Goal: Task Accomplishment & Management: Manage account settings

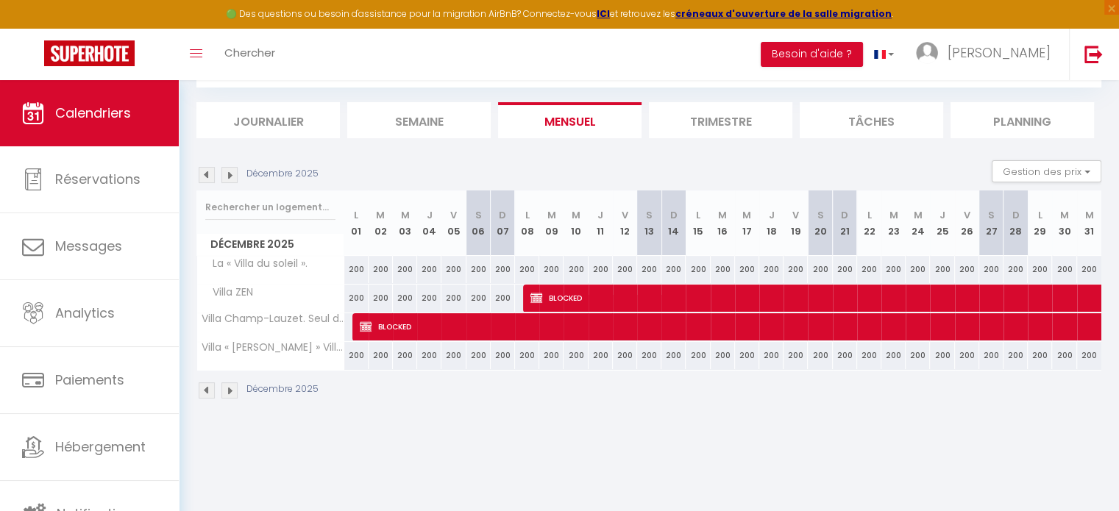
click at [228, 178] on img at bounding box center [229, 175] width 16 height 16
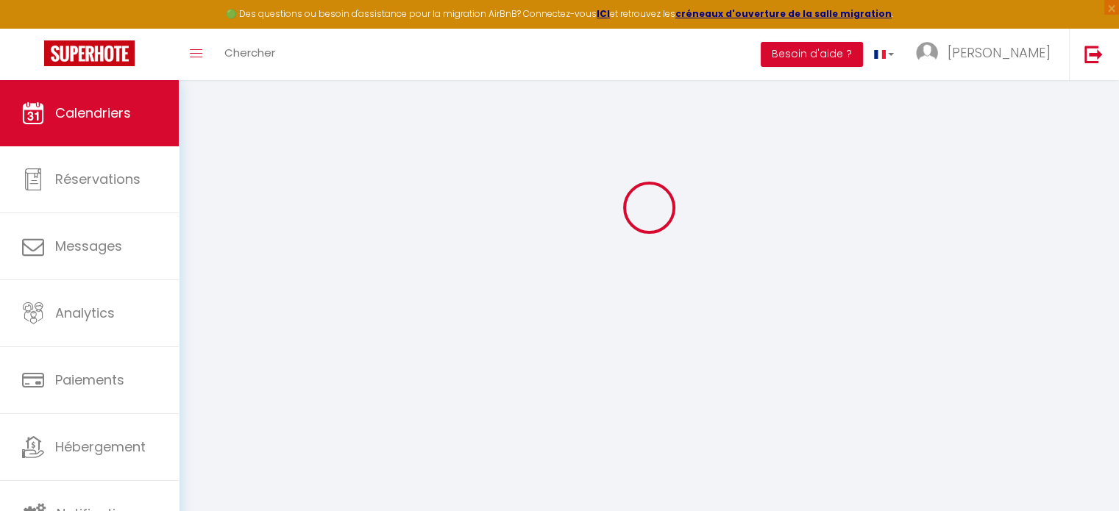
select select "KO"
select select "0"
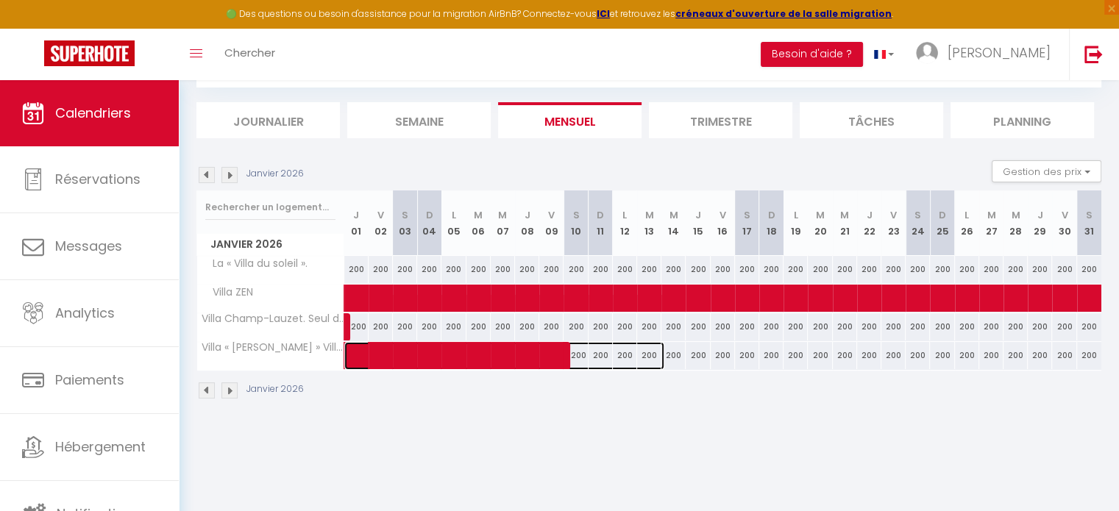
click at [349, 360] on link at bounding box center [356, 356] width 24 height 28
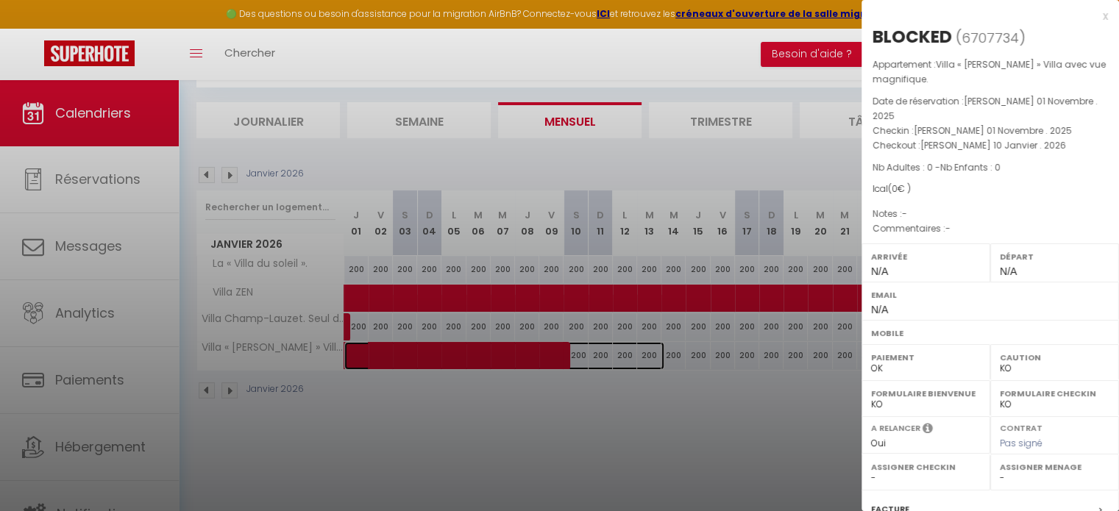
scroll to position [172, 0]
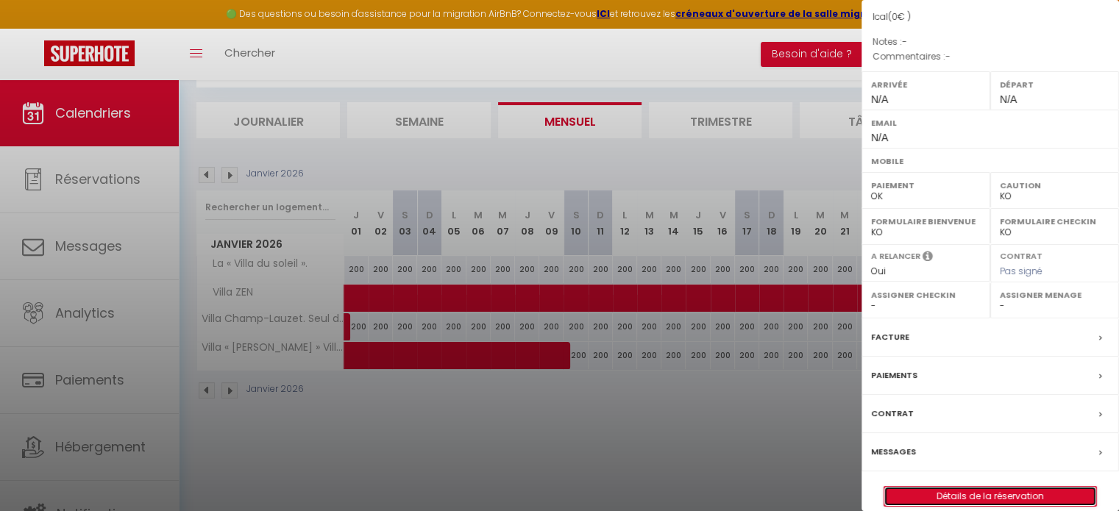
click at [981, 487] on link "Détails de la réservation" at bounding box center [990, 496] width 212 height 19
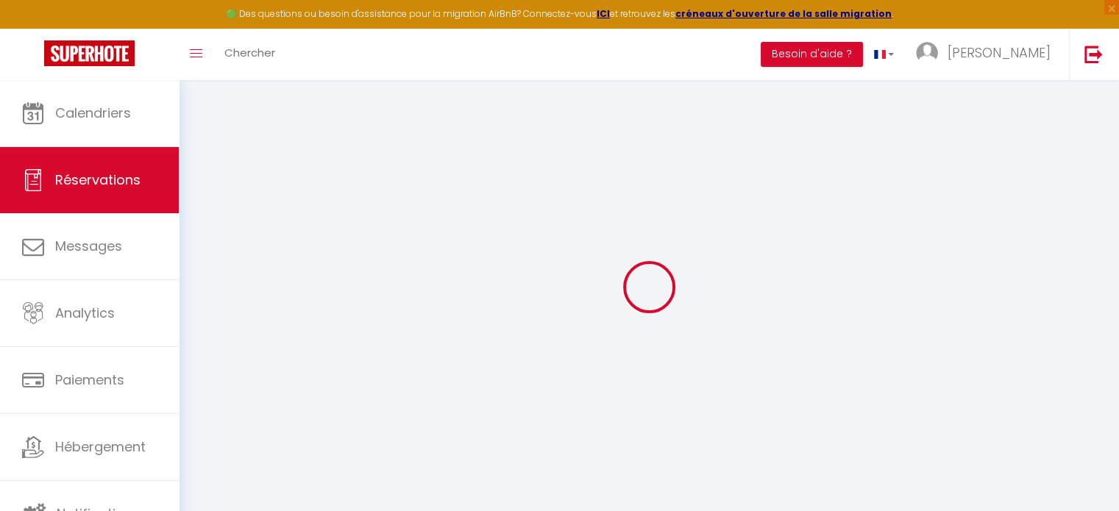
type input "BLOCKED"
select select
select select "76798"
select select "1"
type input "[PERSON_NAME] 01 Novembre 2025"
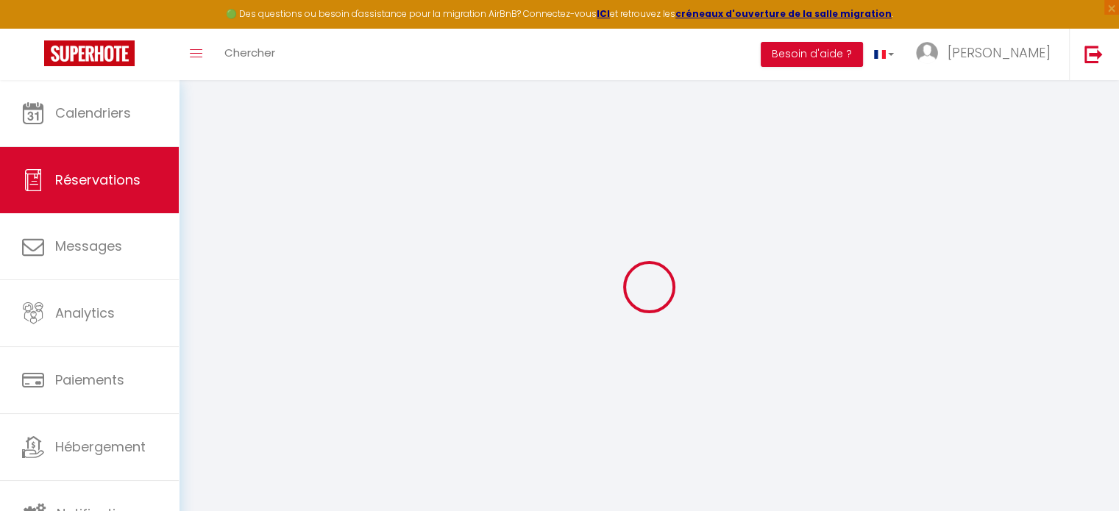
select select
type input "[PERSON_NAME] 10 Janvier 2026"
select select
type input "0"
select select "12"
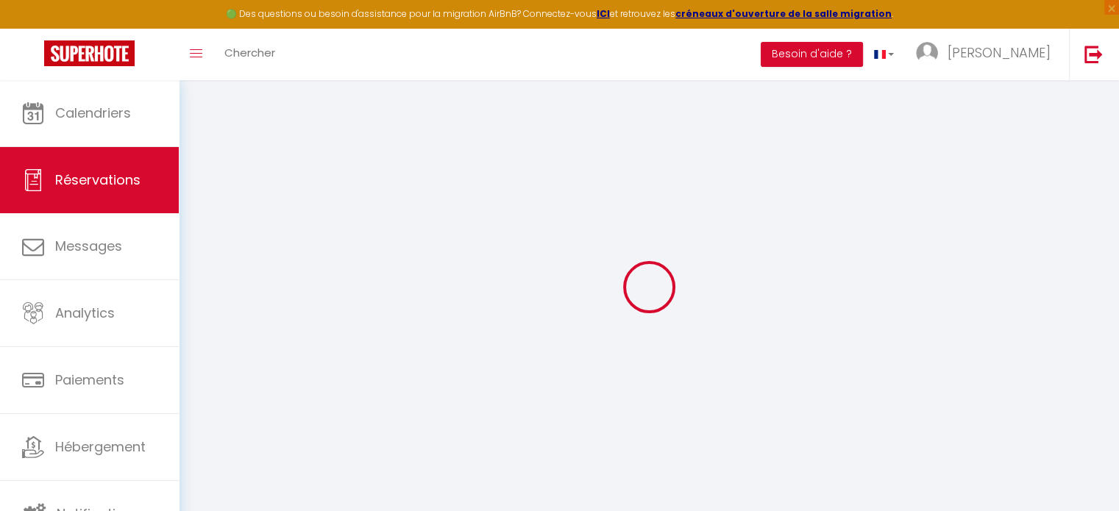
select select
checkbox input "false"
type input "0"
select select "73"
type input "0"
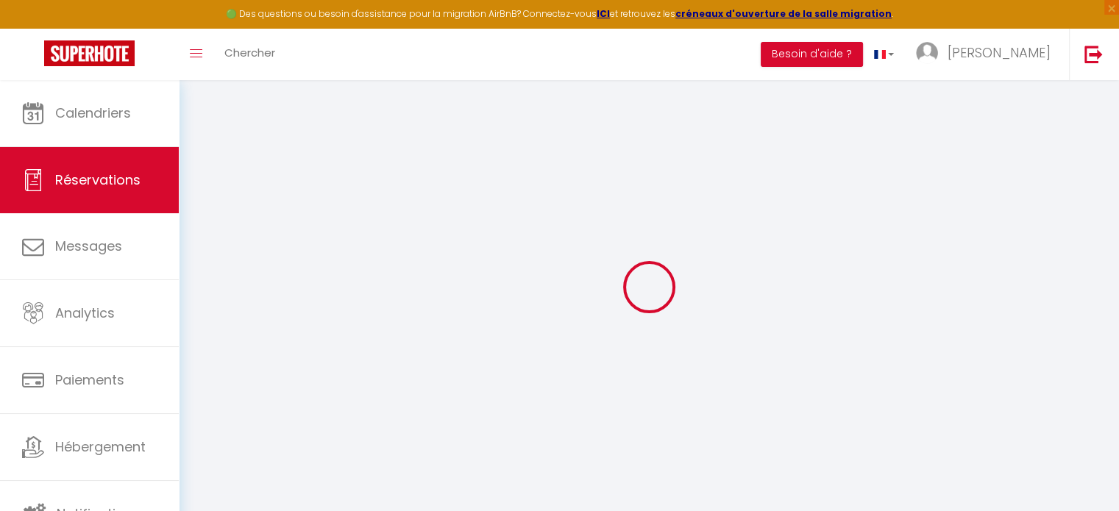
type input "0"
select select
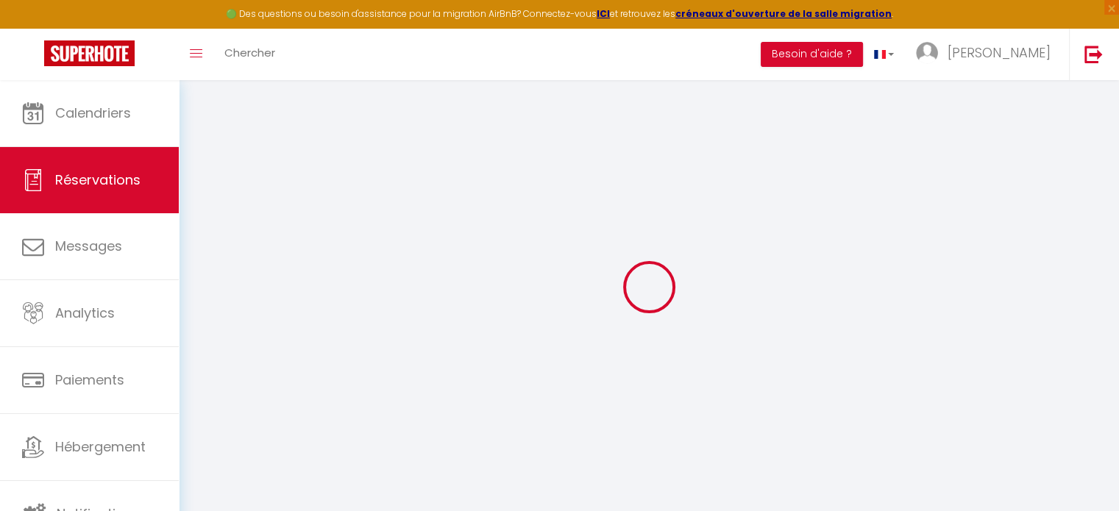
select select "14"
checkbox input "false"
select select
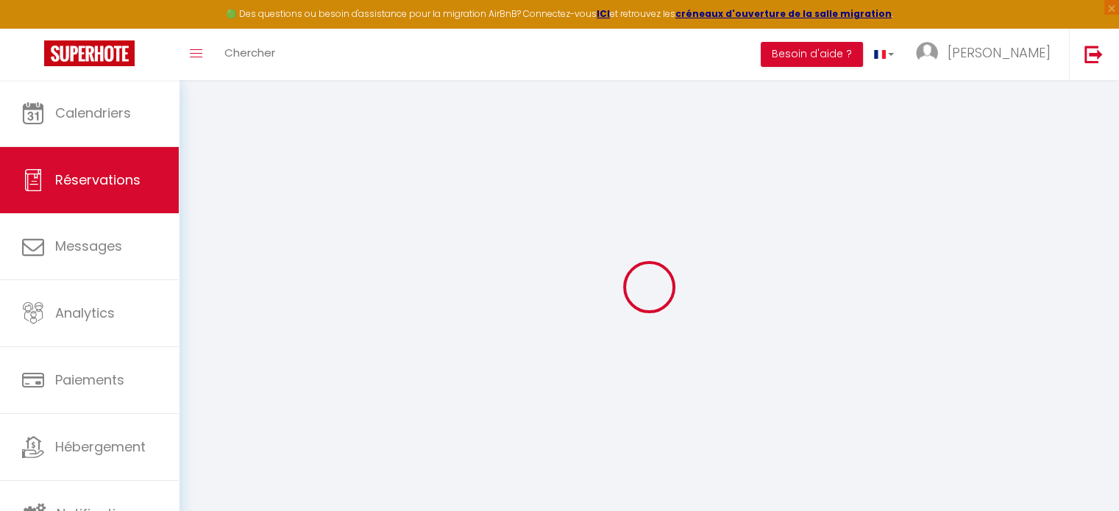
checkbox input "false"
select select
checkbox input "false"
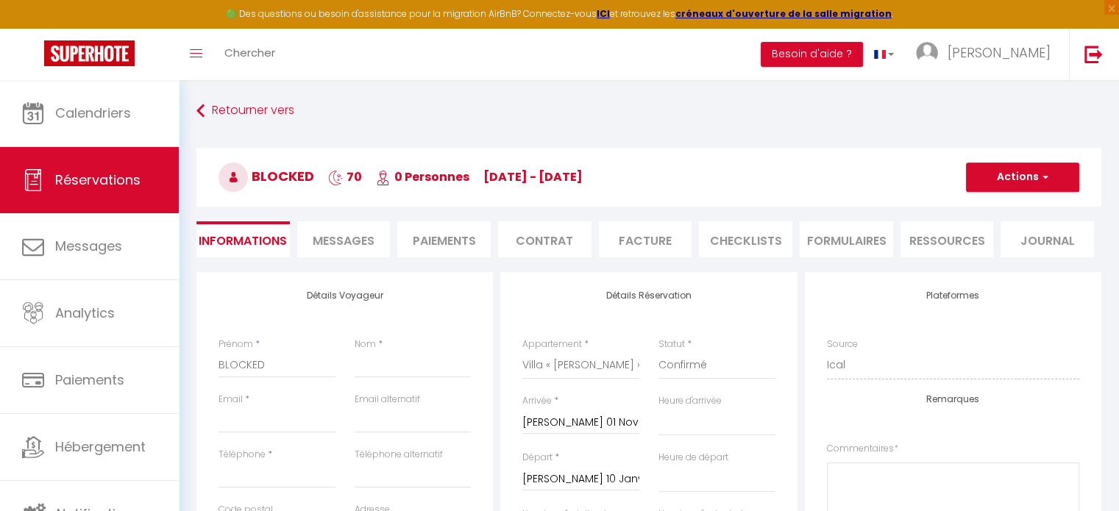
select select
checkbox input "false"
select select
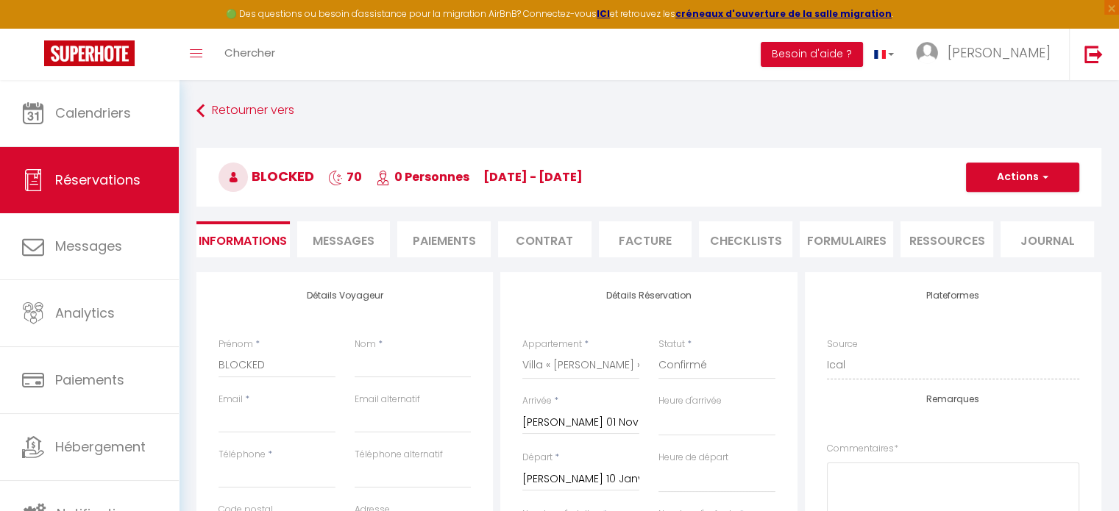
checkbox input "false"
select select
click at [1042, 184] on button "Actions" at bounding box center [1022, 177] width 113 height 29
click at [998, 239] on link "Supprimer" at bounding box center [1008, 247] width 116 height 19
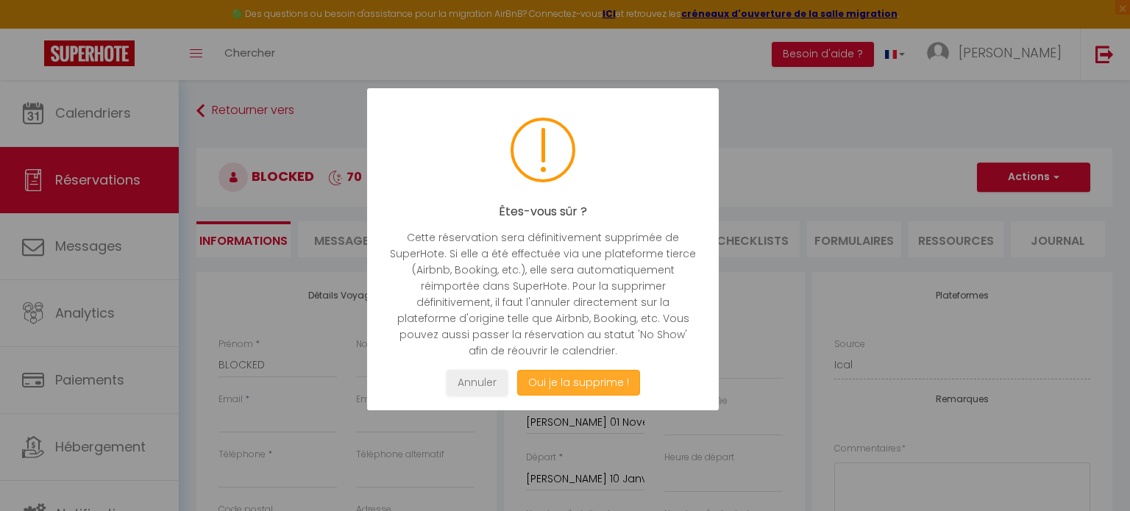
click at [595, 386] on button "Oui je la supprime !" at bounding box center [578, 383] width 123 height 26
select select "not_cancelled"
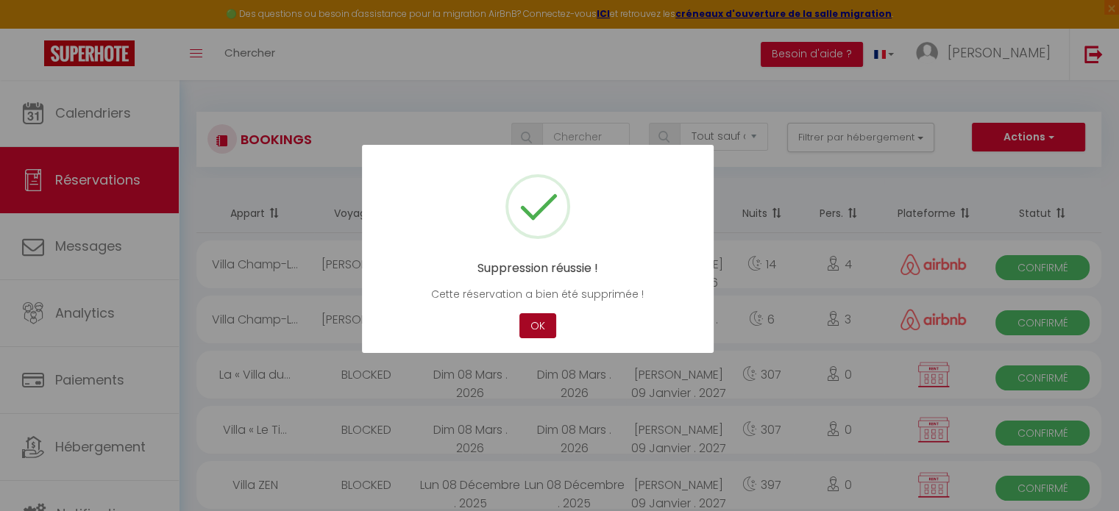
click at [543, 320] on button "OK" at bounding box center [537, 326] width 37 height 26
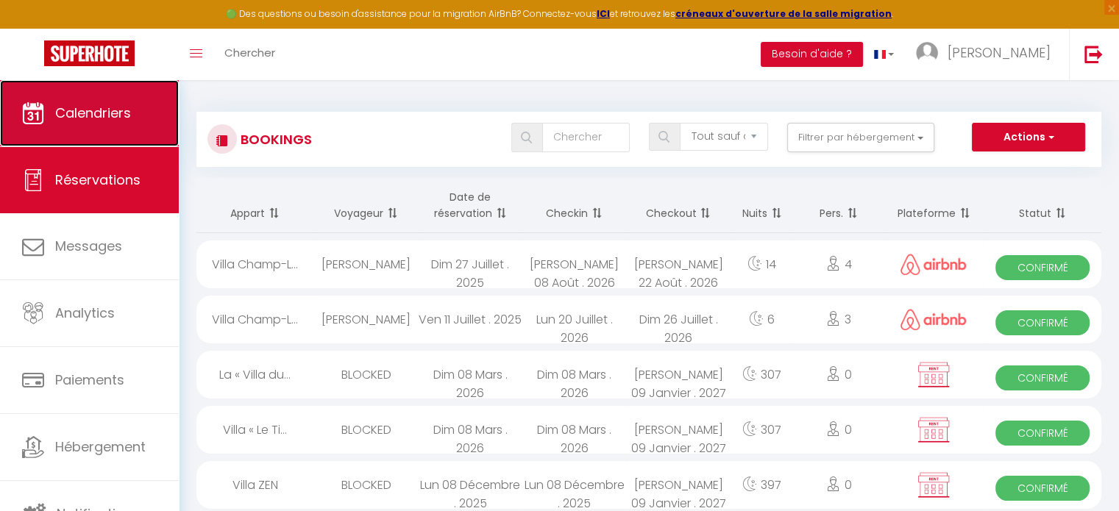
click at [109, 108] on span "Calendriers" at bounding box center [93, 113] width 76 height 18
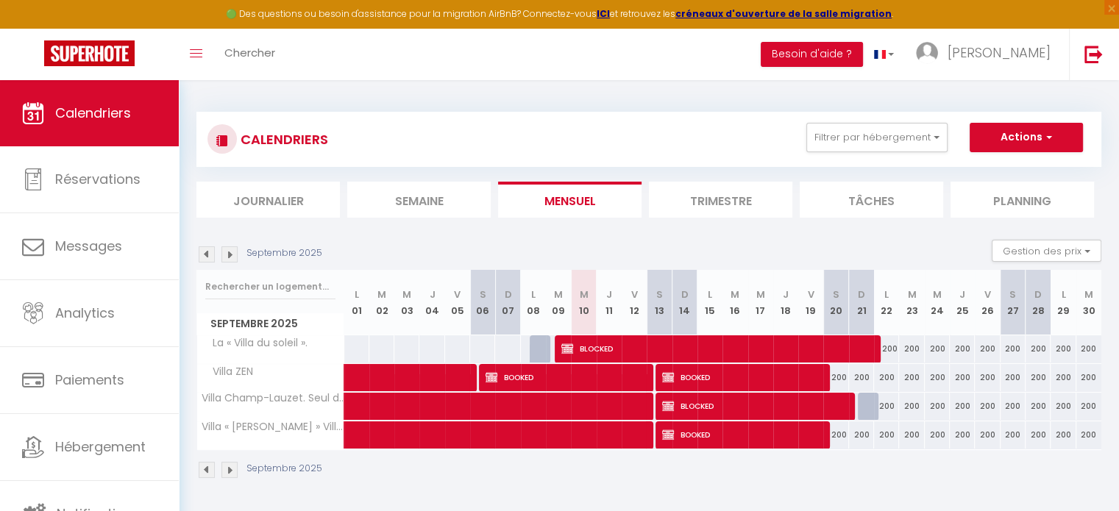
click at [227, 251] on img at bounding box center [229, 254] width 16 height 16
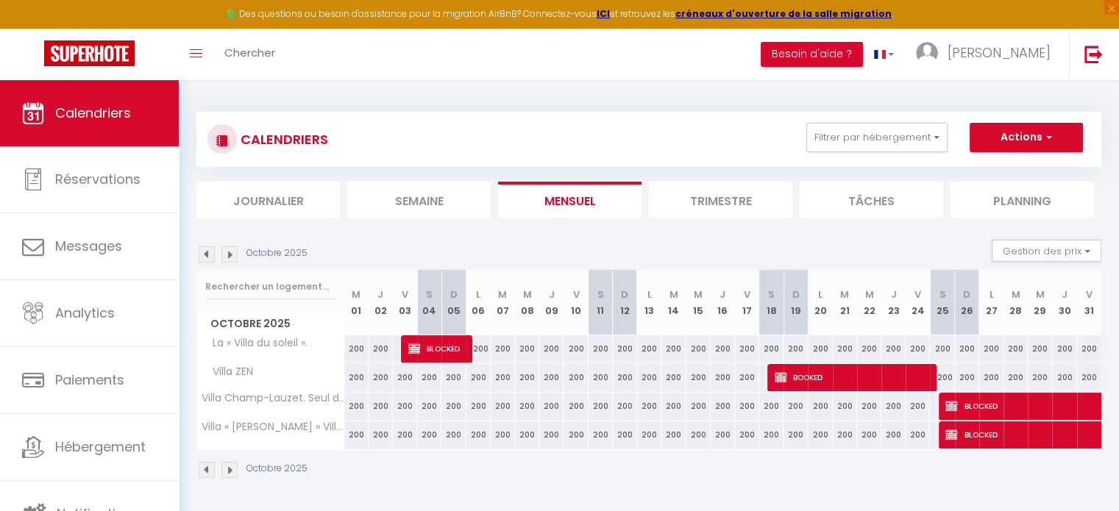
click at [227, 251] on img at bounding box center [229, 254] width 16 height 16
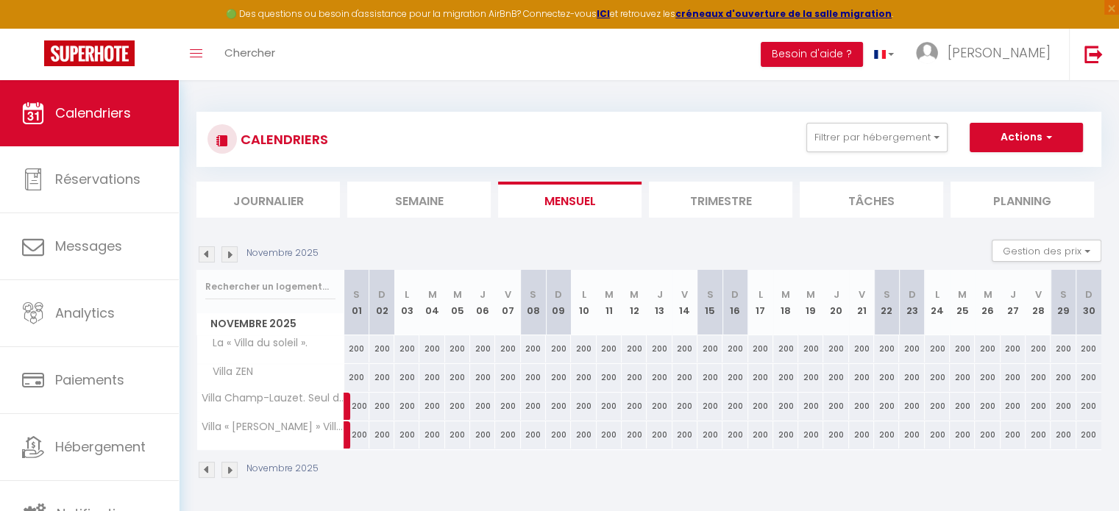
click at [227, 251] on img at bounding box center [229, 254] width 16 height 16
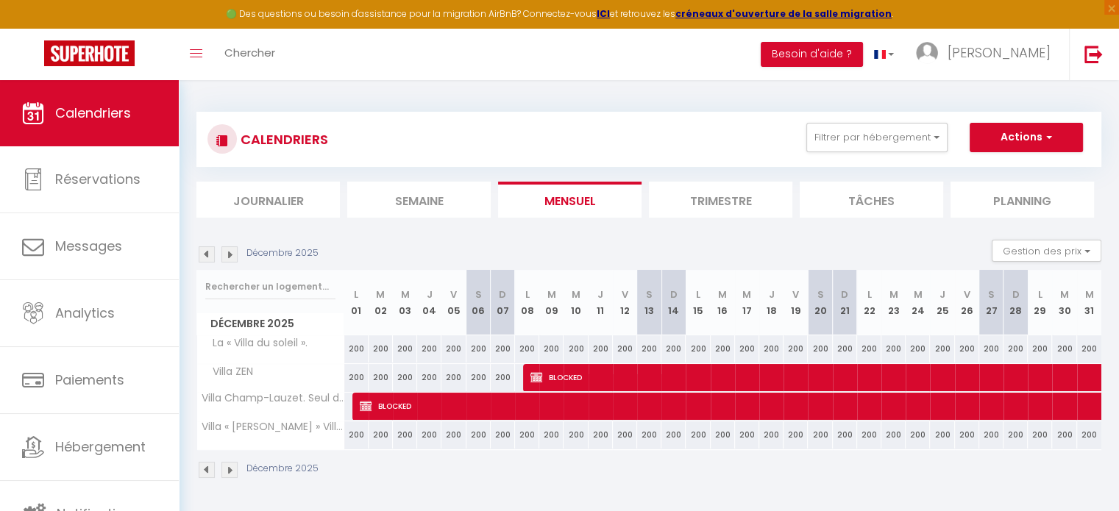
click at [227, 251] on img at bounding box center [229, 254] width 16 height 16
